Goal: Navigation & Orientation: Find specific page/section

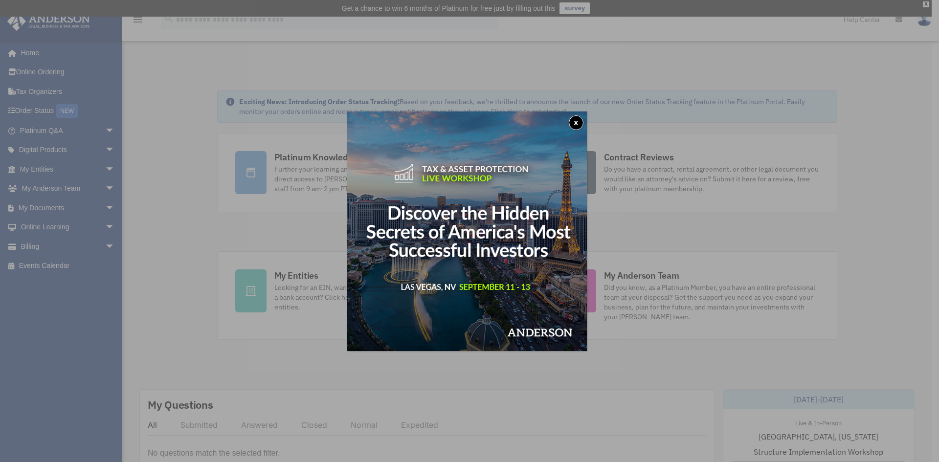
click at [580, 120] on button "x" at bounding box center [576, 122] width 15 height 15
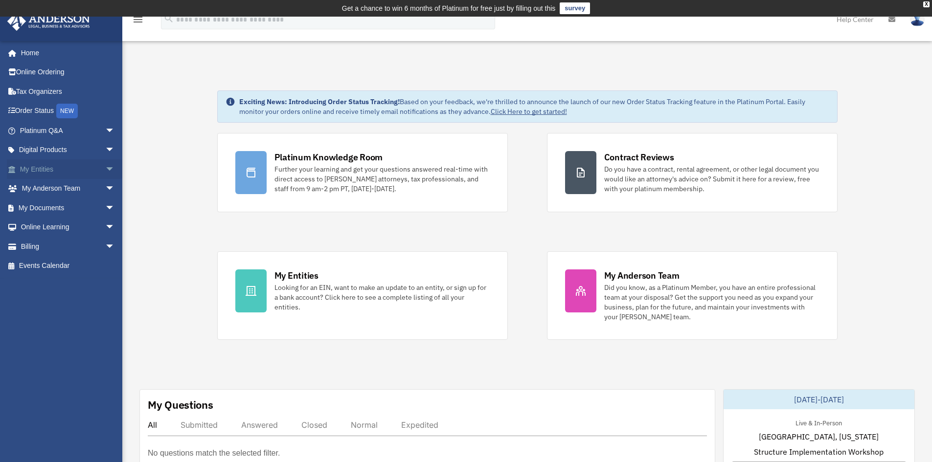
click at [105, 174] on span "arrow_drop_down" at bounding box center [115, 169] width 20 height 20
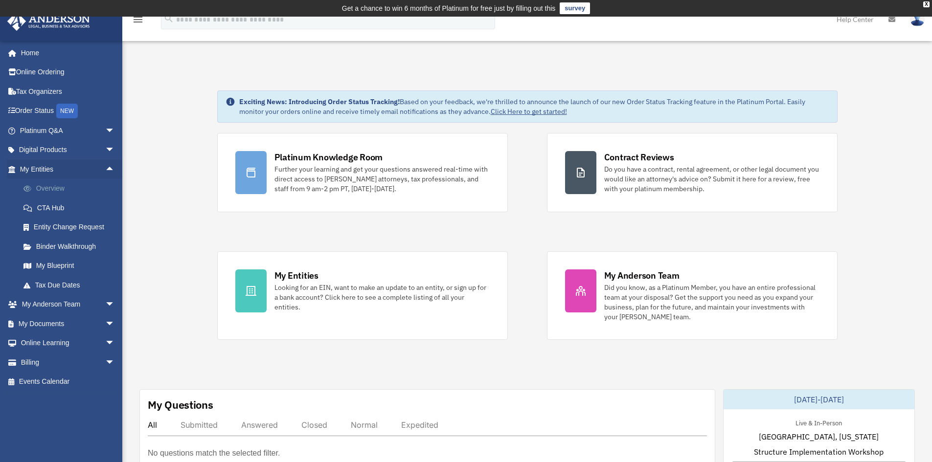
click at [56, 189] on link "Overview" at bounding box center [72, 189] width 116 height 20
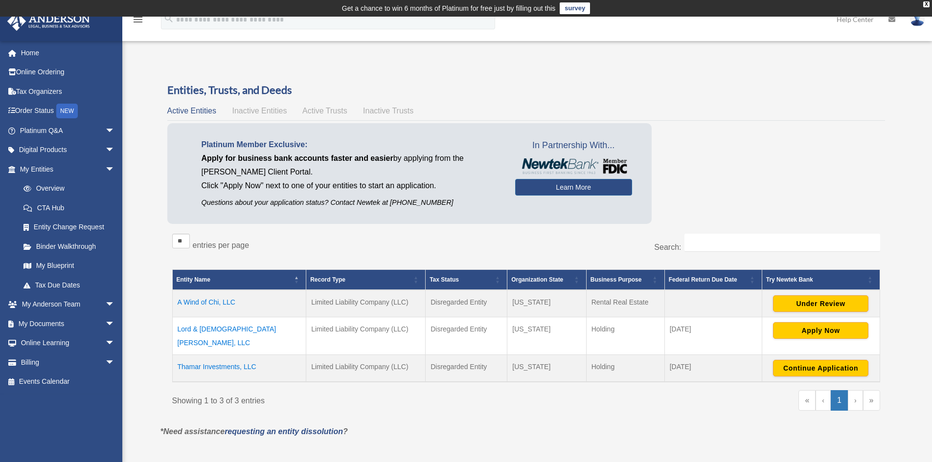
click at [242, 326] on td "Lord & Lady Bartholomew, LLC" at bounding box center [239, 336] width 134 height 38
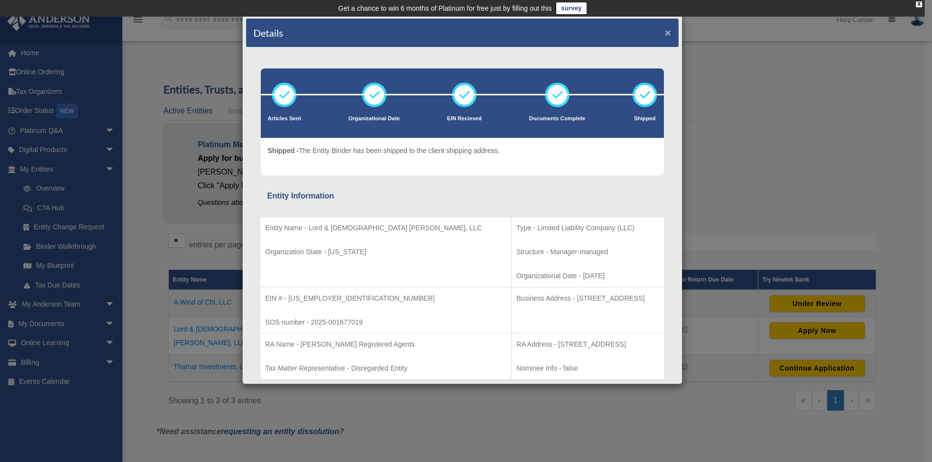
click at [665, 31] on button "×" at bounding box center [668, 32] width 6 height 10
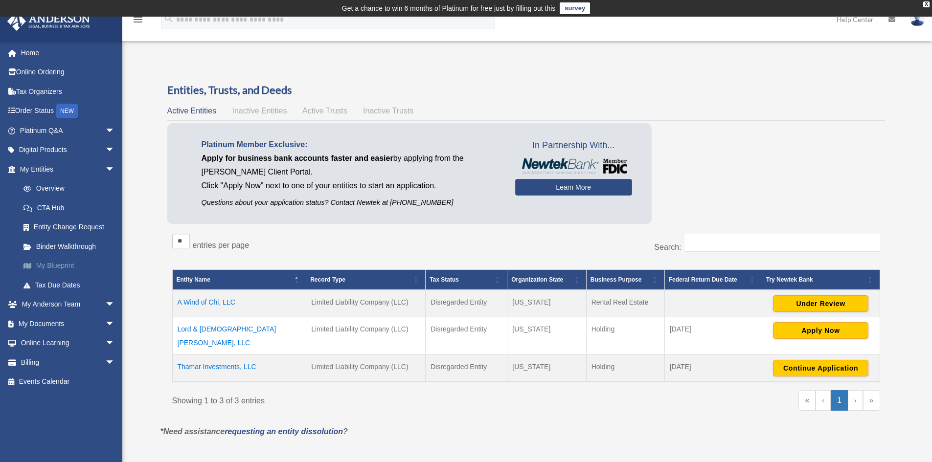
click at [47, 263] on link "My Blueprint" at bounding box center [72, 266] width 116 height 20
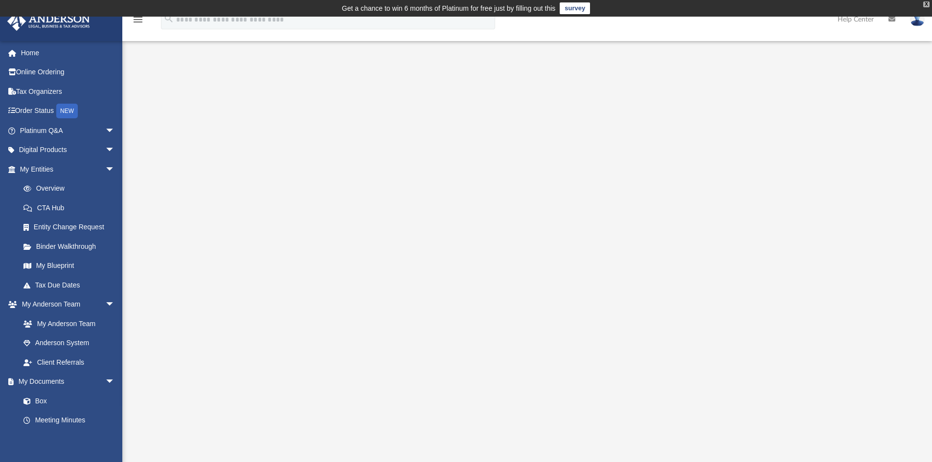
click at [925, 2] on div "X" at bounding box center [926, 4] width 6 height 6
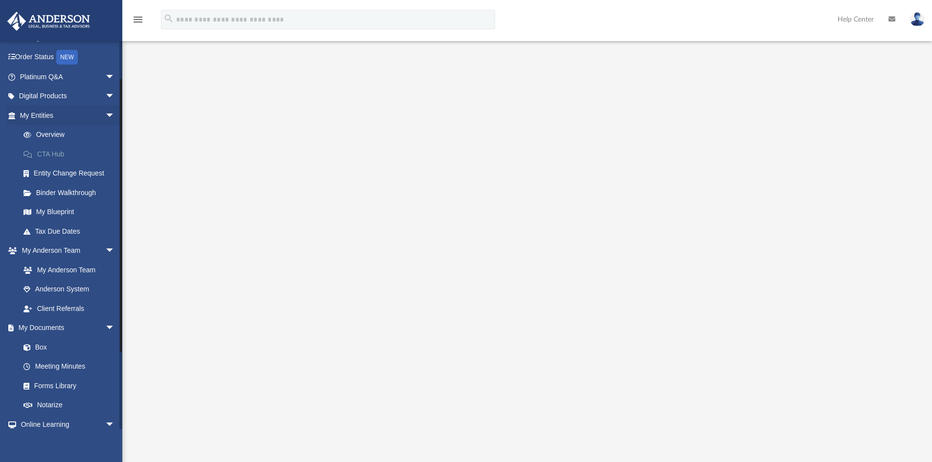
scroll to position [55, 0]
click at [105, 73] on span "arrow_drop_down" at bounding box center [115, 76] width 20 height 20
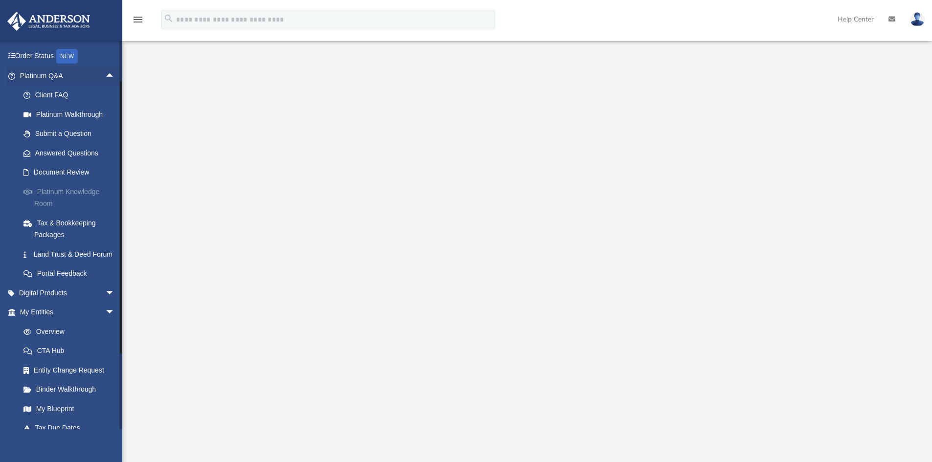
click at [60, 193] on link "Platinum Knowledge Room" at bounding box center [72, 197] width 116 height 31
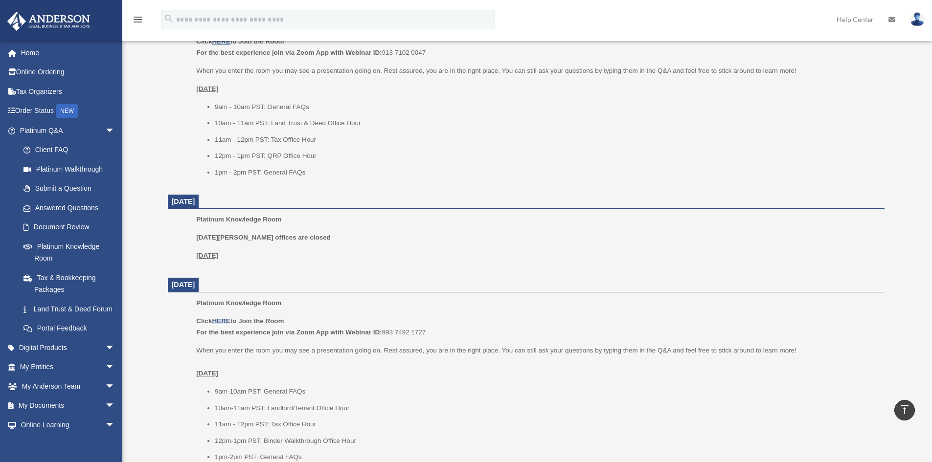
scroll to position [632, 0]
